Goal: Task Accomplishment & Management: Use online tool/utility

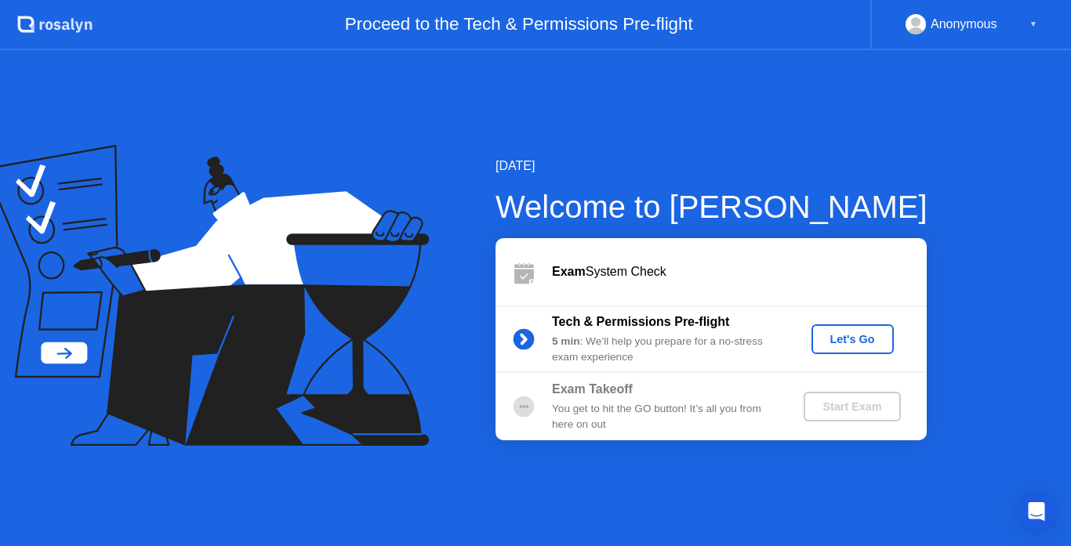
click at [864, 329] on button "Let's Go" at bounding box center [852, 340] width 82 height 30
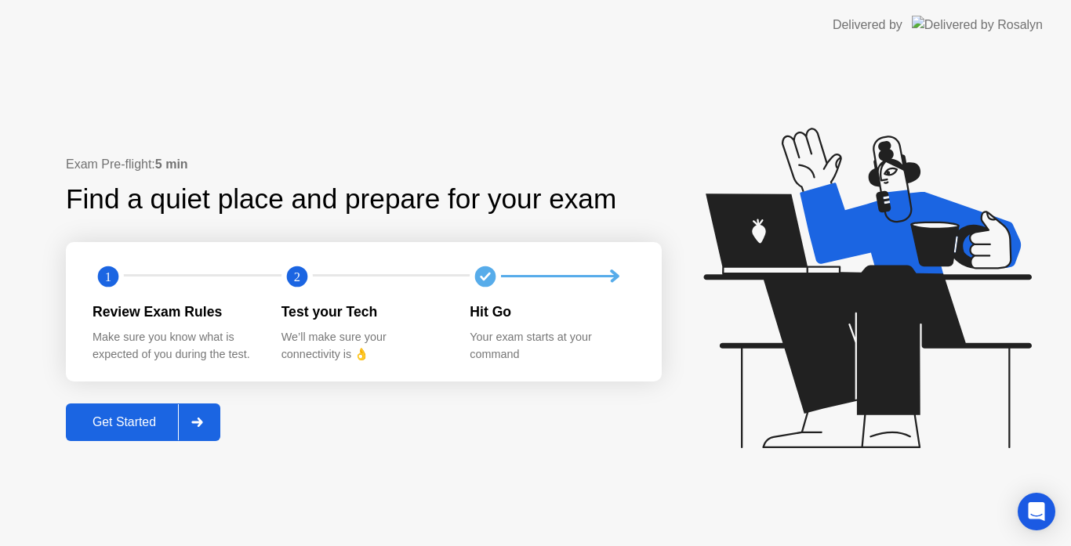
click at [151, 432] on button "Get Started" at bounding box center [143, 423] width 154 height 38
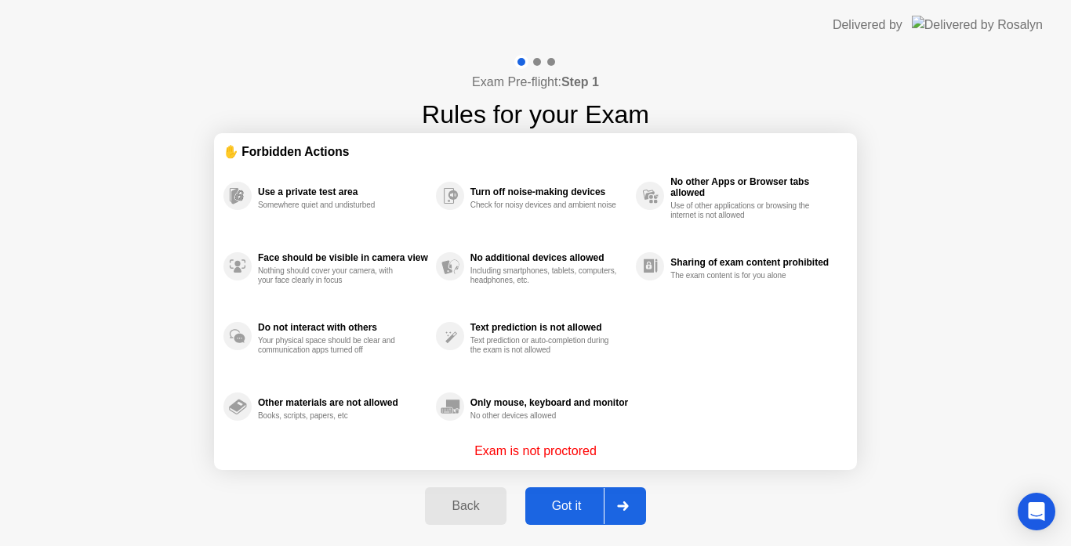
click at [574, 508] on div "Got it" at bounding box center [567, 506] width 74 height 14
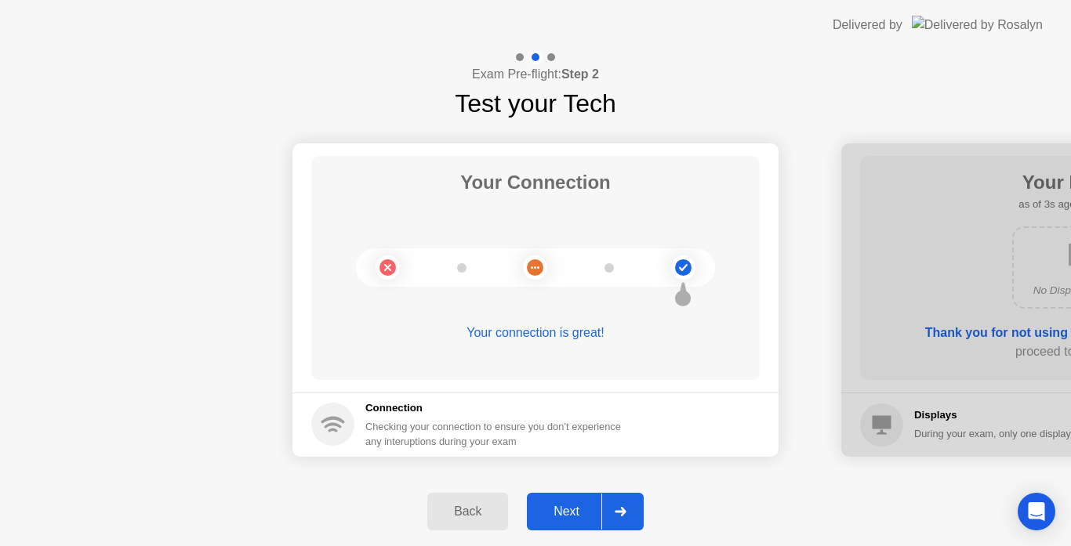
click at [577, 518] on div "Next" at bounding box center [567, 512] width 70 height 14
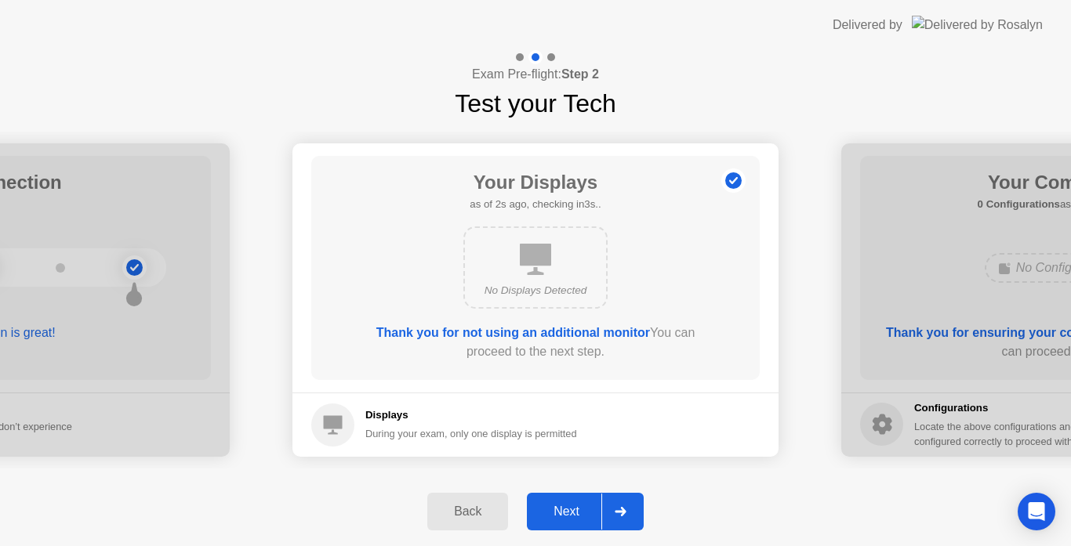
click at [577, 518] on div "Next" at bounding box center [567, 512] width 70 height 14
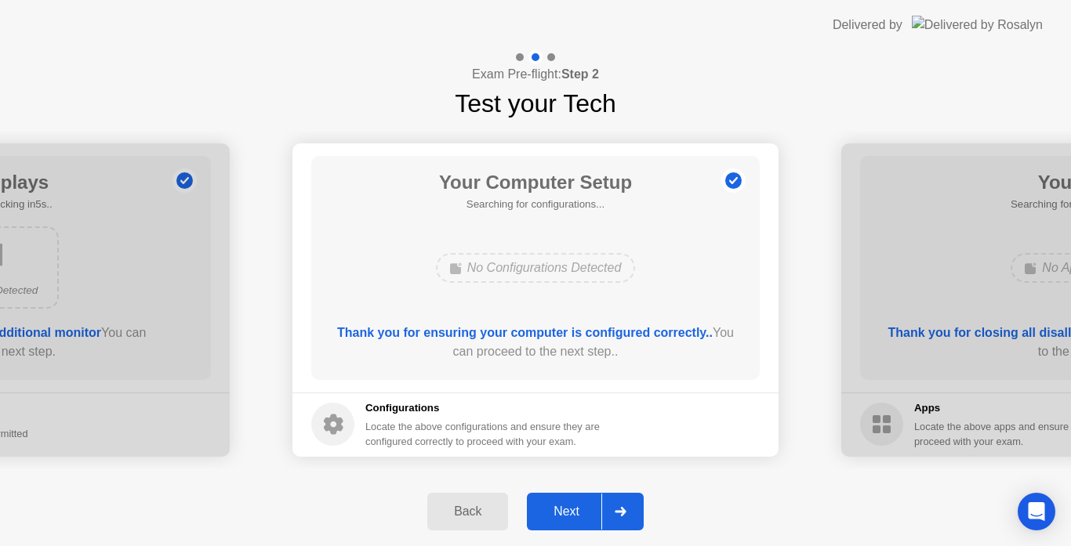
click at [577, 518] on div "Next" at bounding box center [567, 512] width 70 height 14
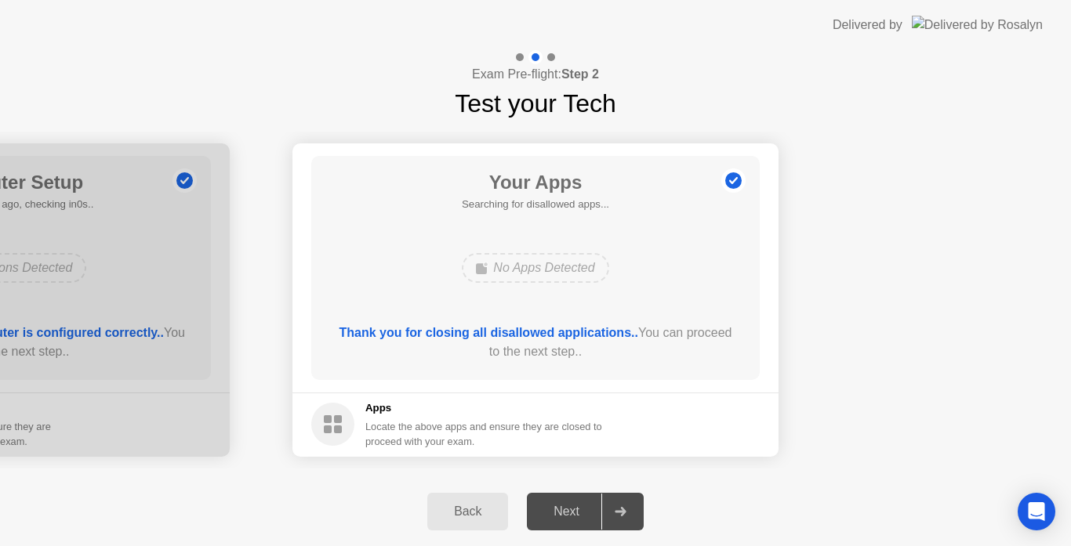
click at [524, 260] on div "No Apps Detected" at bounding box center [535, 268] width 147 height 30
click at [565, 204] on div "Your Apps Searching for disallowed apps... No Apps Detected Thank you for closi…" at bounding box center [535, 268] width 448 height 224
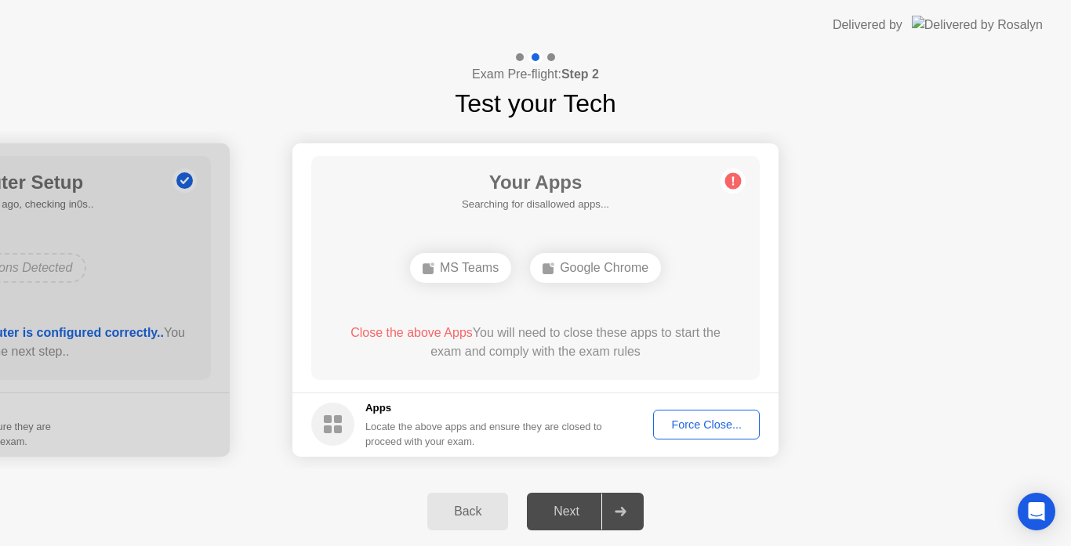
click at [684, 424] on div "Force Close..." at bounding box center [707, 425] width 96 height 13
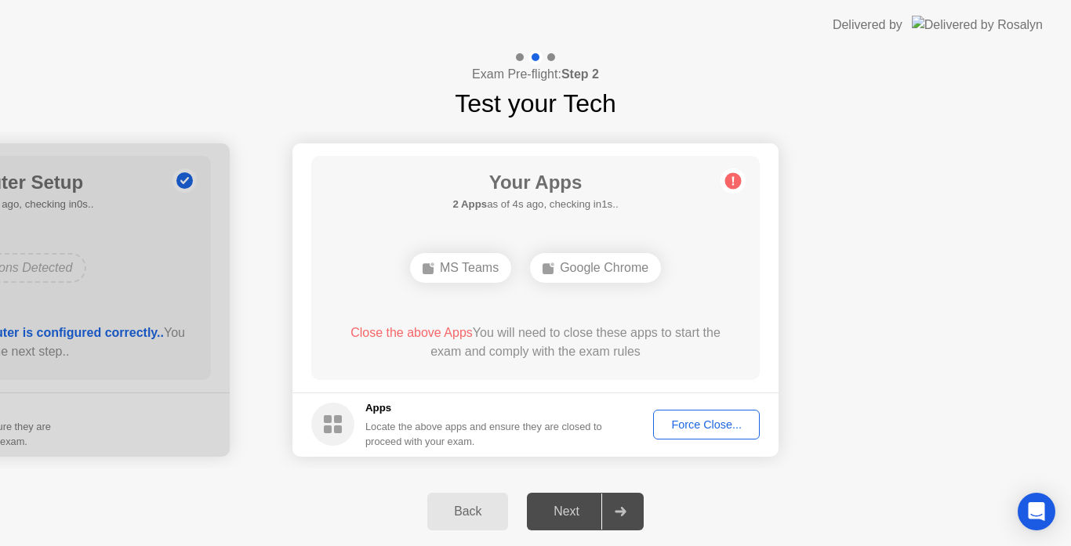
click at [690, 431] on div "Force Close..." at bounding box center [707, 425] width 96 height 13
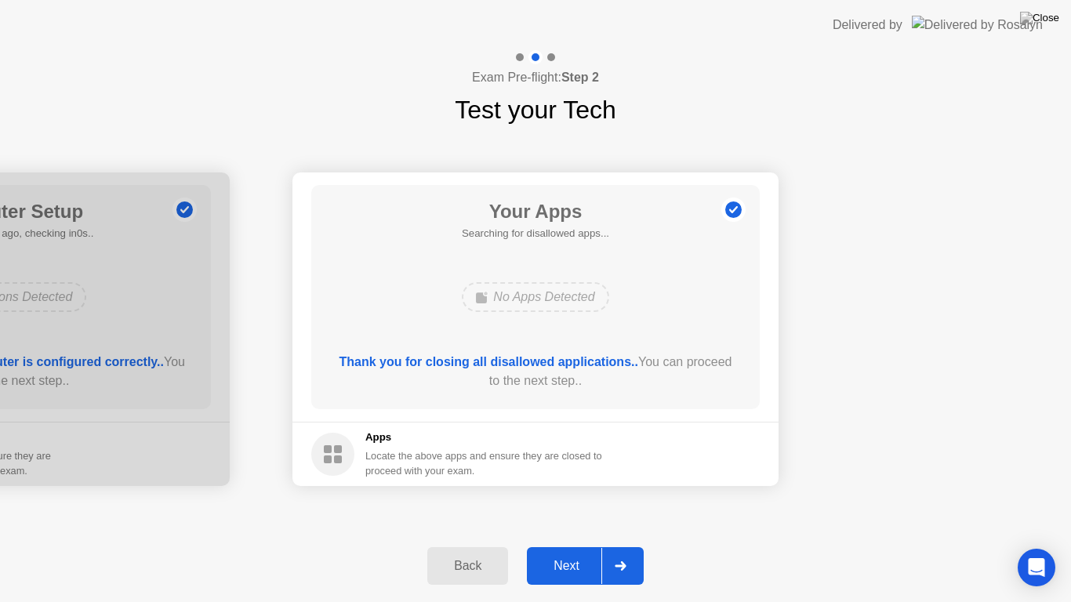
click at [627, 546] on div at bounding box center [620, 566] width 38 height 36
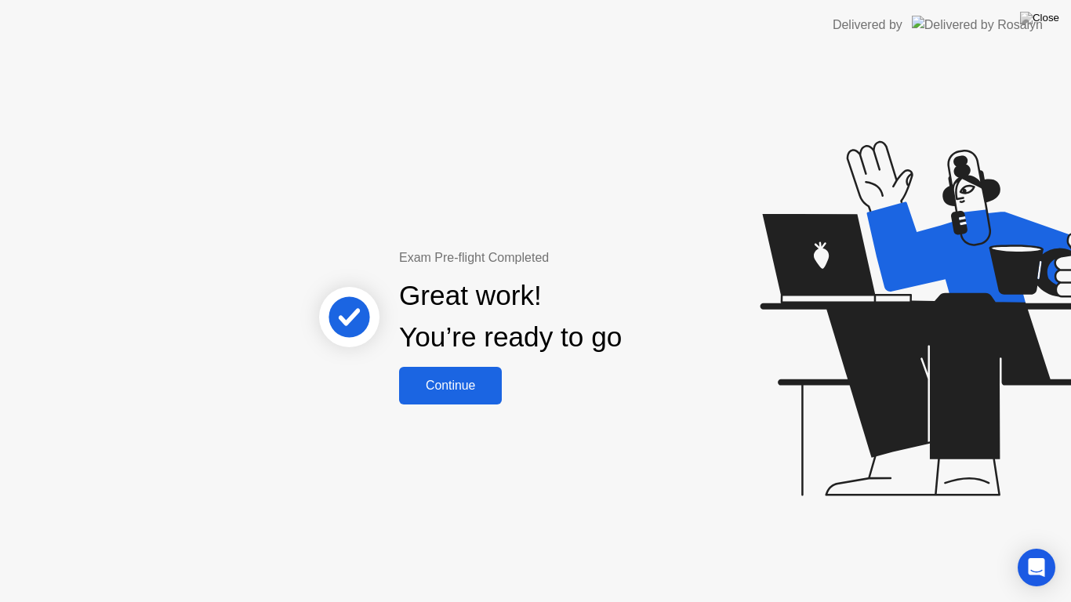
click at [436, 396] on button "Continue" at bounding box center [450, 386] width 103 height 38
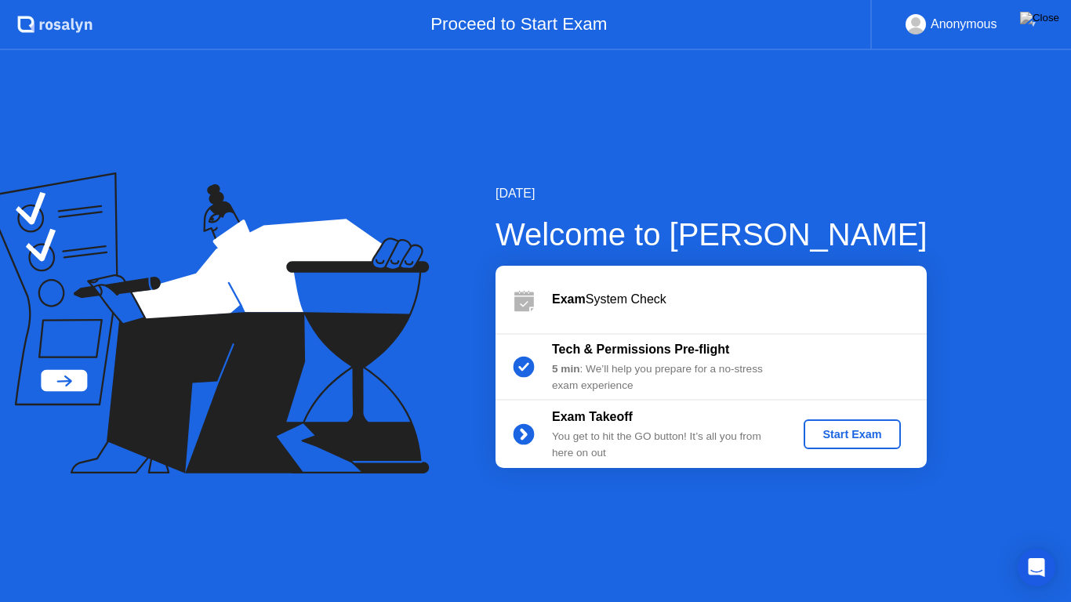
click at [964, 13] on div "Anonymous ▼" at bounding box center [970, 25] width 201 height 50
drag, startPoint x: 1032, startPoint y: 31, endPoint x: 1022, endPoint y: 5, distance: 28.1
click at [1022, 5] on div "Anonymous ▼" at bounding box center [970, 25] width 201 height 50
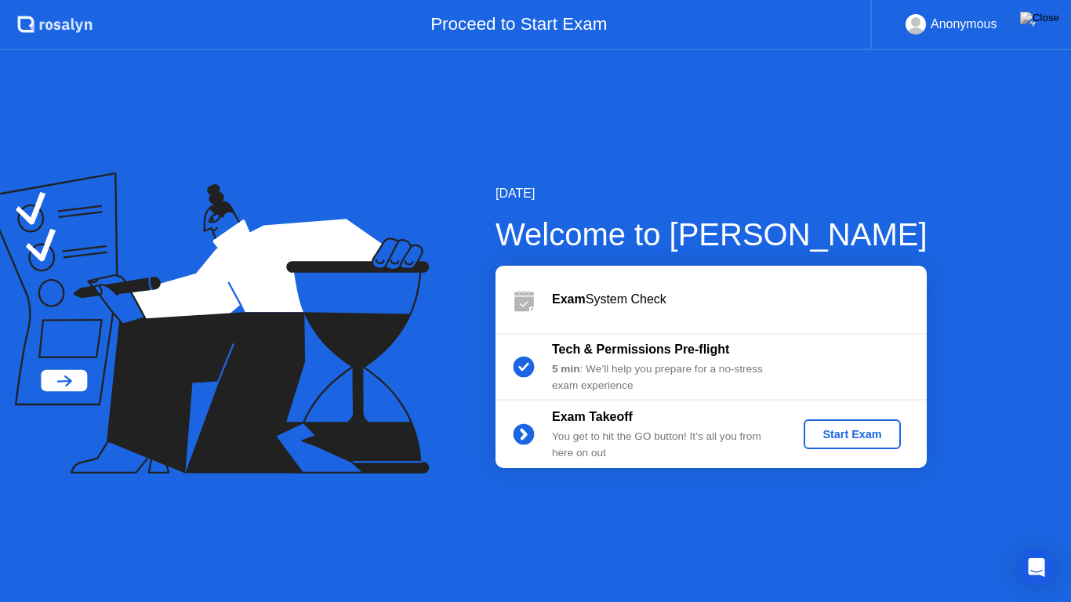
click at [1022, 5] on div "Anonymous ▼" at bounding box center [970, 25] width 201 height 50
click at [1023, 21] on div "Anonymous ▼" at bounding box center [971, 24] width 132 height 20
click at [1058, 15] on img at bounding box center [1039, 18] width 39 height 13
